Goal: Information Seeking & Learning: Learn about a topic

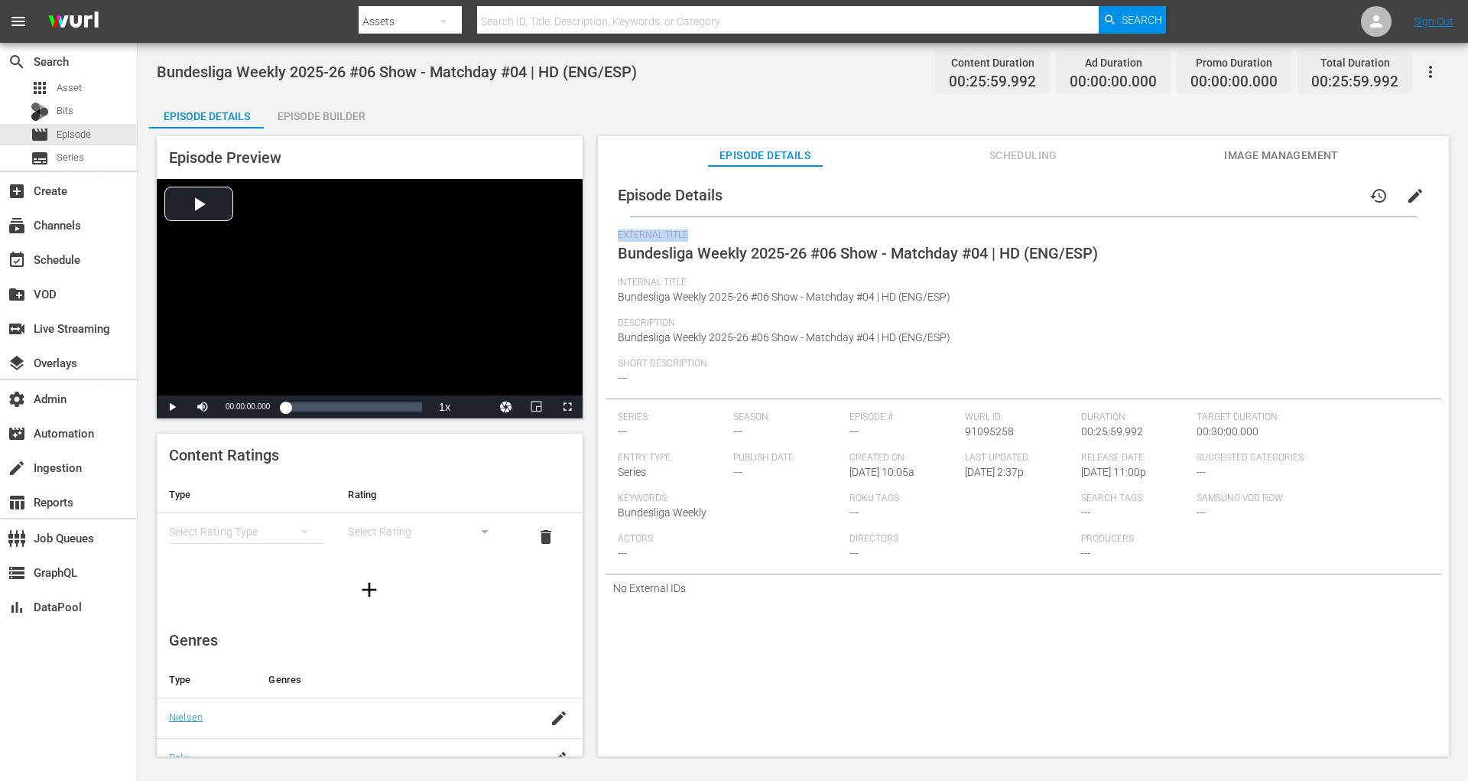
drag, startPoint x: 616, startPoint y: 235, endPoint x: 692, endPoint y: 235, distance: 75.7
click at [692, 235] on div "Episode Details history edit External Title Bundesliga Weekly 2025-26 #06 Show …" at bounding box center [1024, 388] width 836 height 428
click at [692, 235] on span "External Title" at bounding box center [1020, 235] width 804 height 12
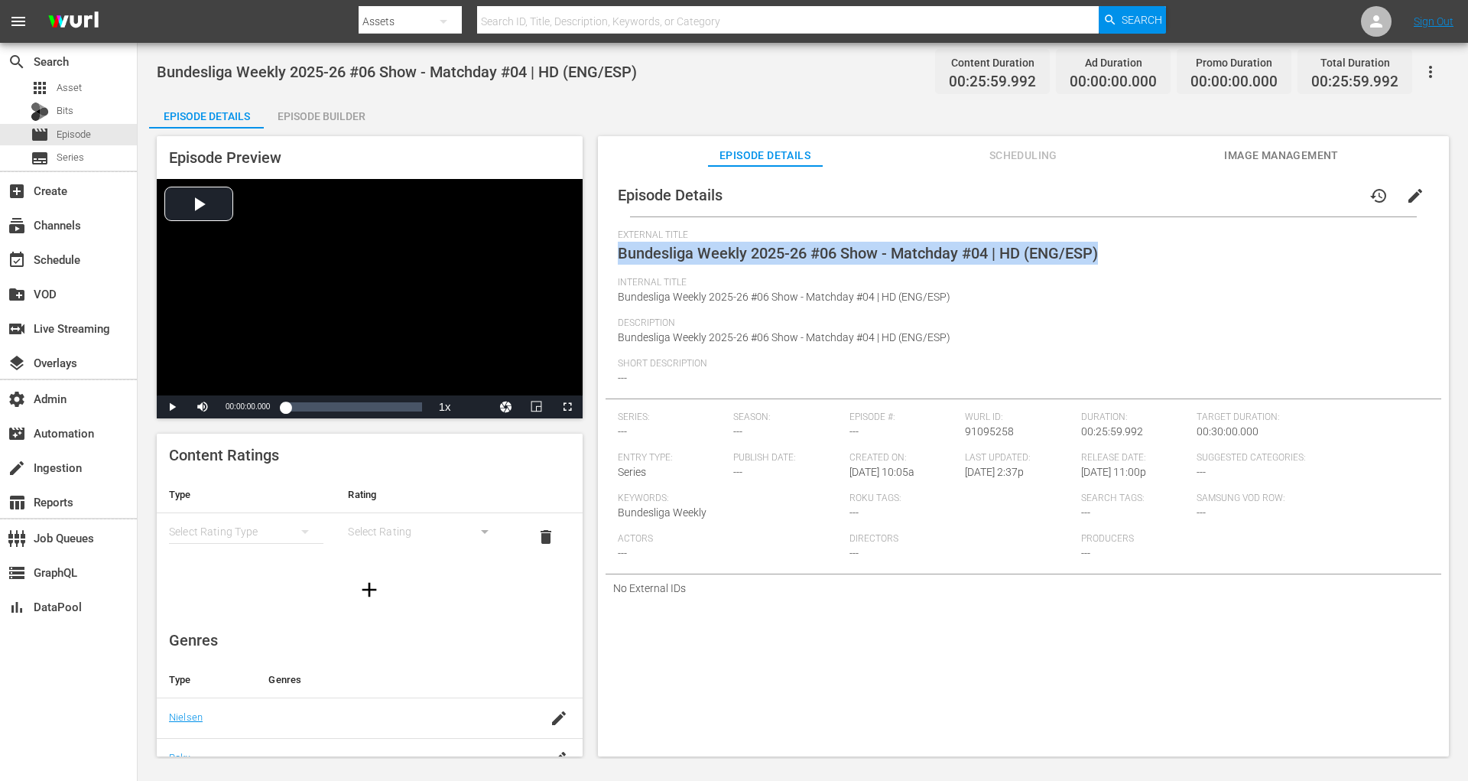
drag, startPoint x: 1101, startPoint y: 254, endPoint x: 599, endPoint y: 252, distance: 501.6
click at [599, 252] on div "Episode Details history edit External Title Bundesliga Weekly 2025-26 #06 Show …" at bounding box center [1023, 468] width 851 height 605
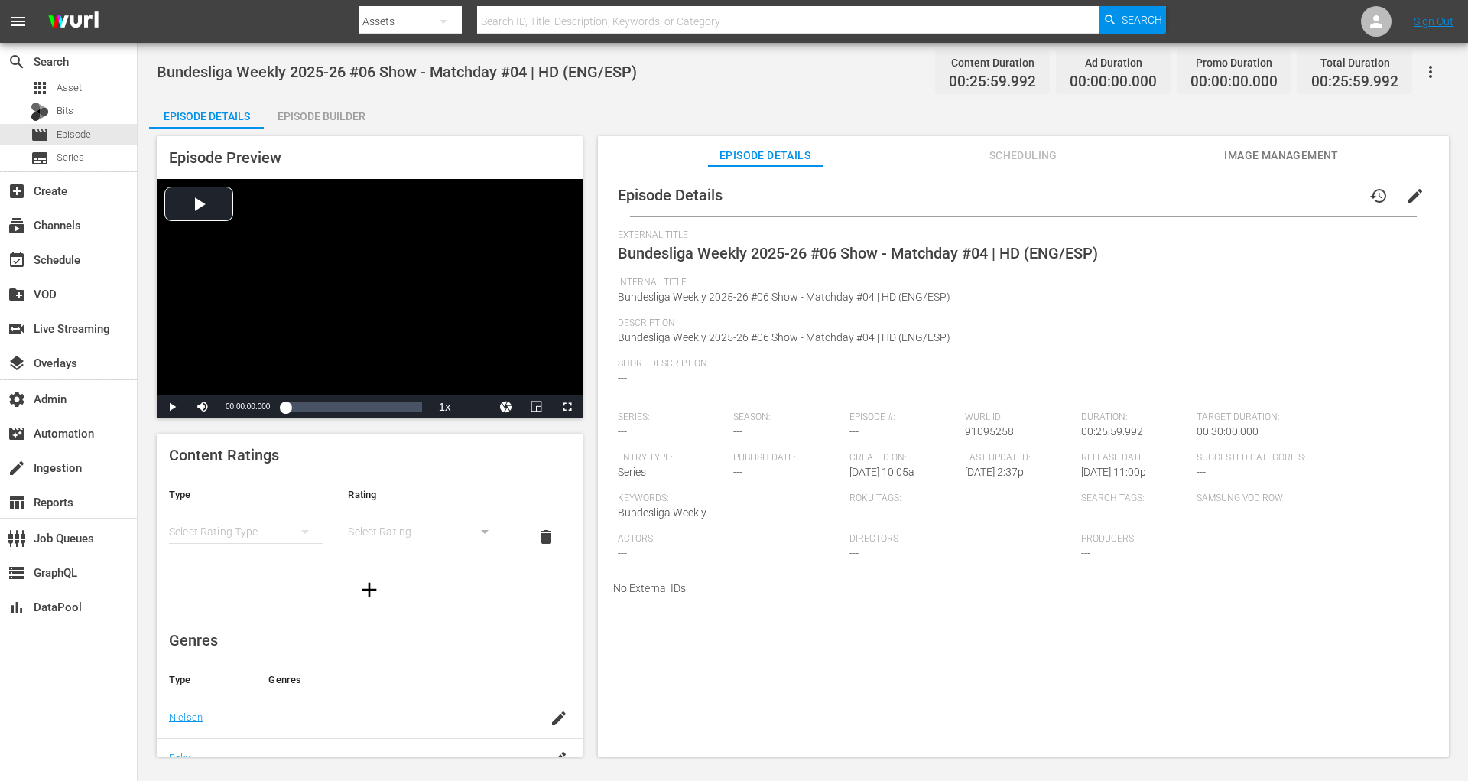
click at [704, 375] on div "Short Description ---" at bounding box center [1023, 378] width 811 height 41
click at [1324, 147] on span "Image Management" at bounding box center [1281, 155] width 115 height 19
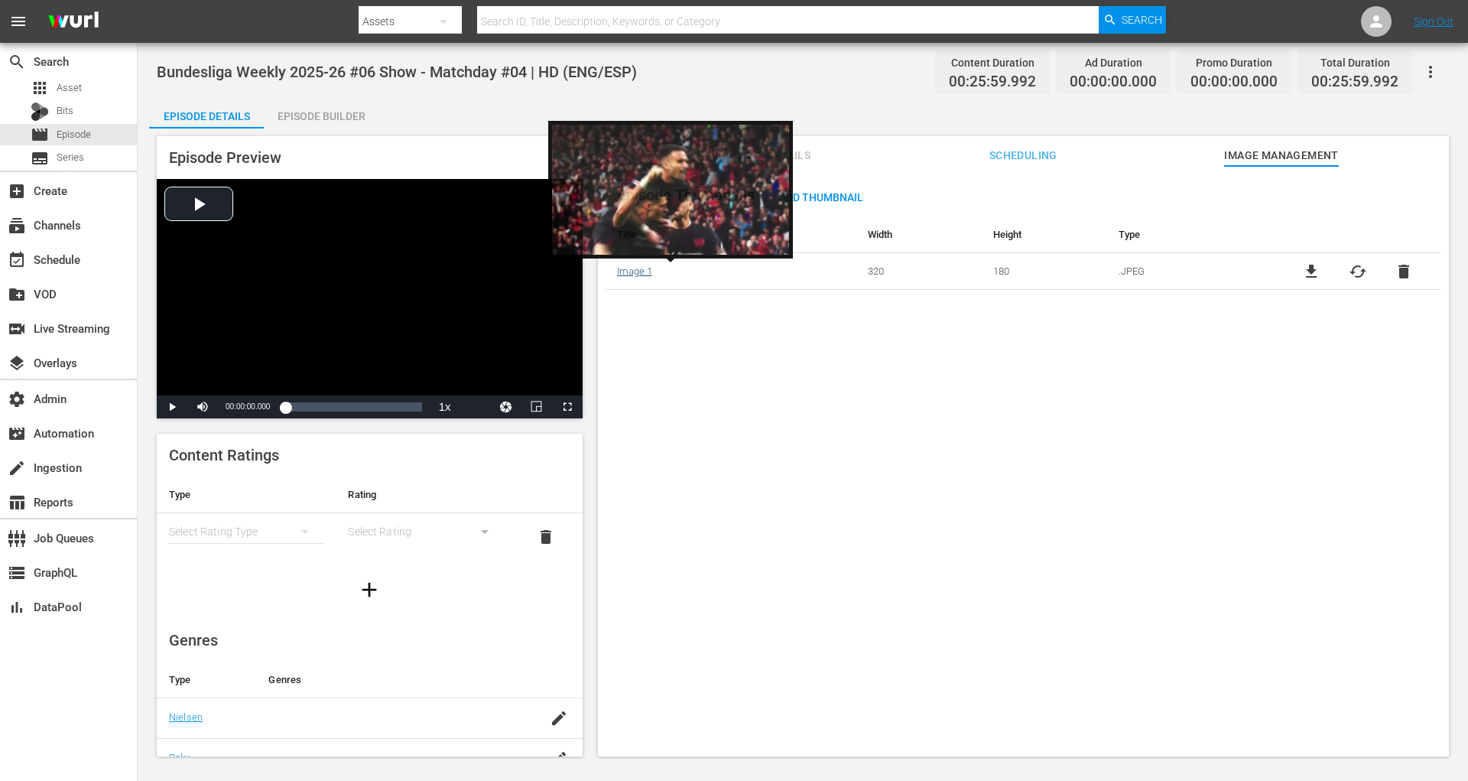
click at [635, 269] on link "Image 1" at bounding box center [634, 270] width 35 height 11
click at [630, 275] on link "Image 1" at bounding box center [634, 270] width 35 height 11
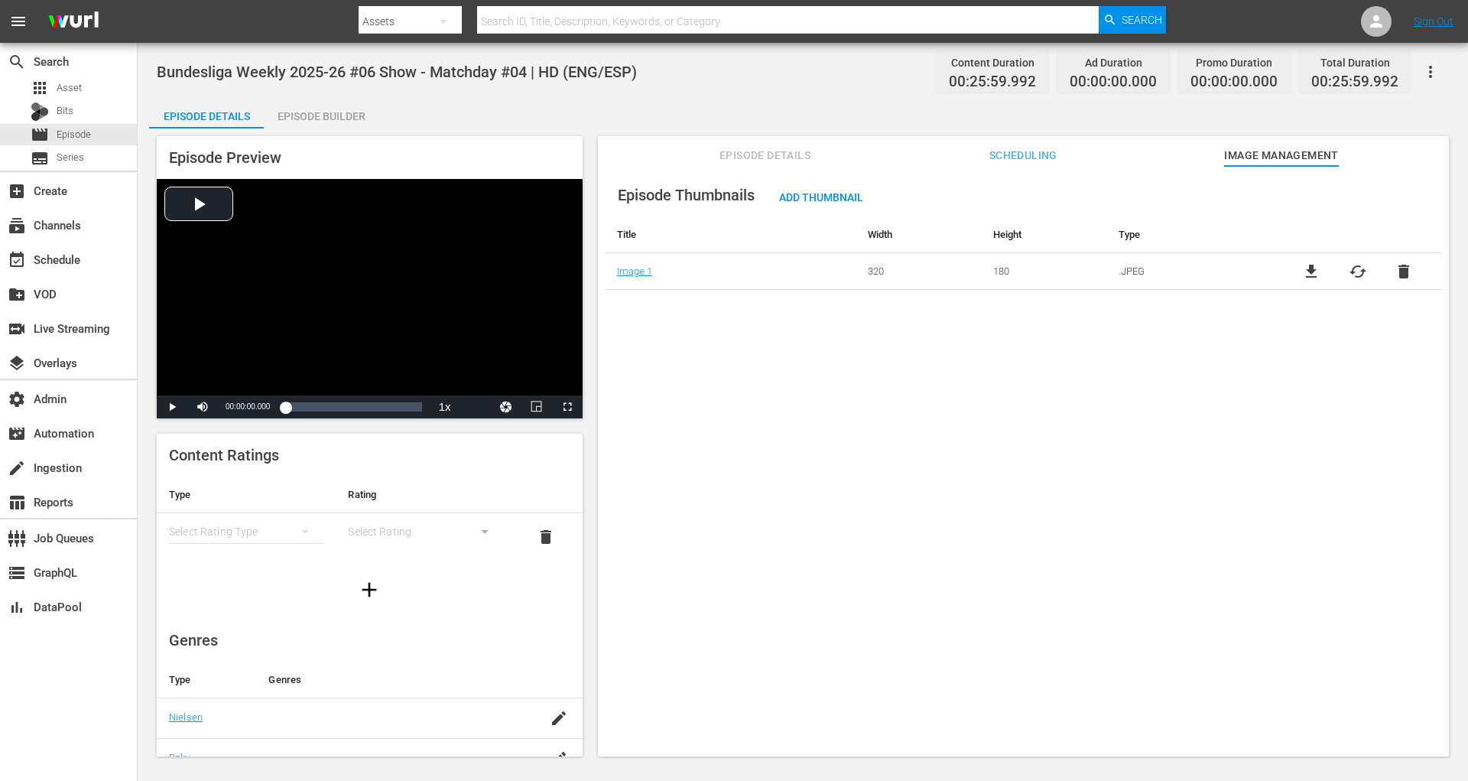
click at [743, 159] on span "Episode Details" at bounding box center [765, 155] width 115 height 19
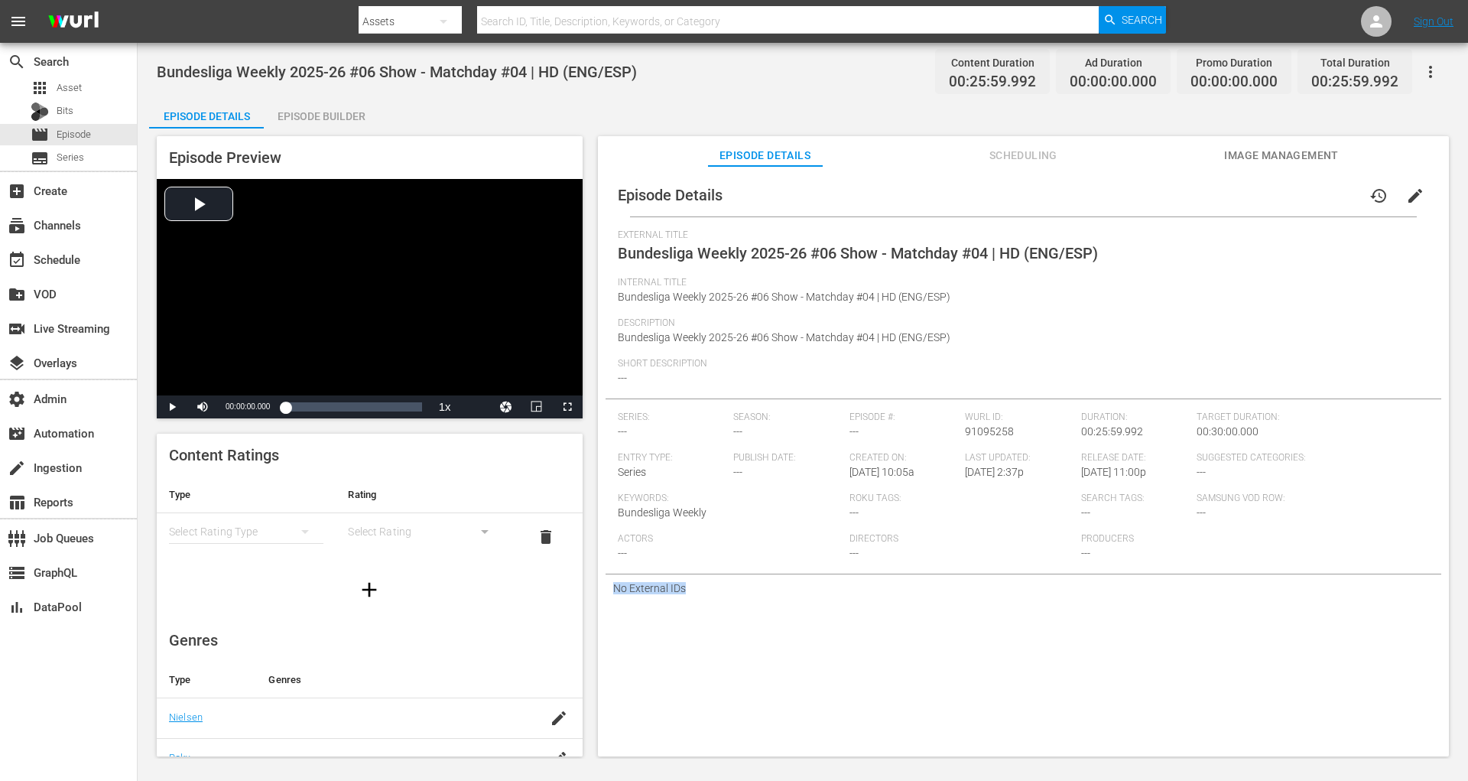
drag, startPoint x: 683, startPoint y: 590, endPoint x: 611, endPoint y: 579, distance: 72.7
click at [611, 579] on div "No External IDs" at bounding box center [1024, 588] width 836 height 28
drag, startPoint x: 658, startPoint y: 73, endPoint x: 369, endPoint y: 74, distance: 288.3
click at [369, 74] on div "Bundesliga Weekly 2025-26 #06 Show - Matchday #04 | HD (ENG/ESP) Content Durati…" at bounding box center [803, 71] width 1292 height 34
click at [578, 81] on div "Bundesliga Weekly 2025-26 #06 Show - Matchday #04 | HD (ENG/ESP) Content Durati…" at bounding box center [803, 71] width 1292 height 34
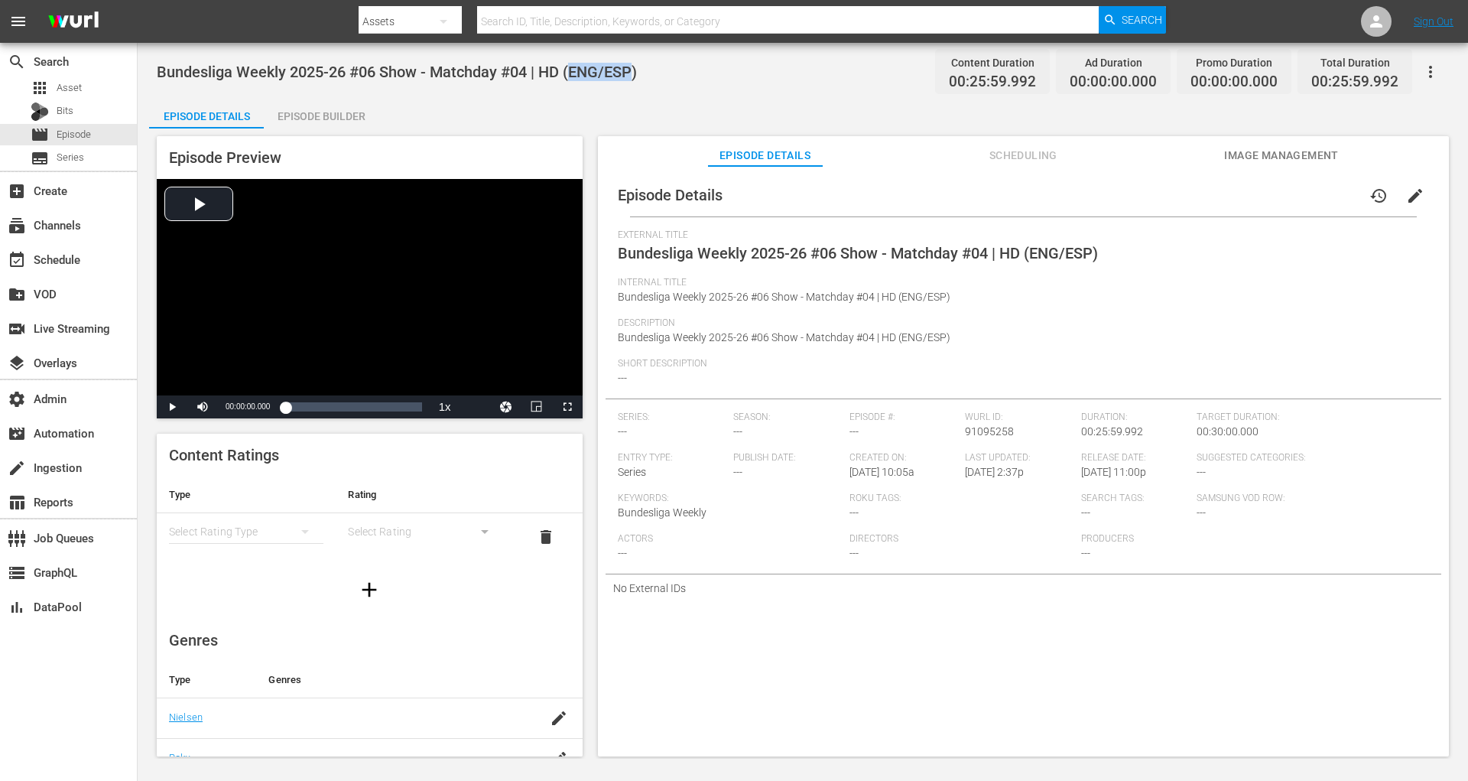
drag, startPoint x: 571, startPoint y: 73, endPoint x: 635, endPoint y: 73, distance: 63.5
click at [635, 73] on span "Bundesliga Weekly 2025-26 #06 Show - Matchday #04 | HD (ENG/ESP)" at bounding box center [397, 72] width 480 height 18
